Goal: Task Accomplishment & Management: Manage account settings

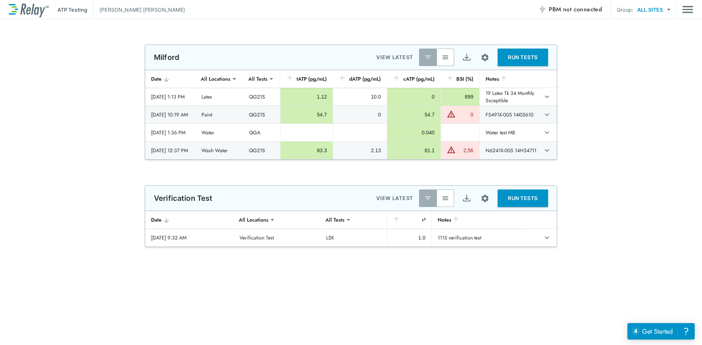
type input "**********"
type input "***"
click at [447, 58] on img "button" at bounding box center [444, 57] width 7 height 7
